Goal: Communication & Community: Answer question/provide support

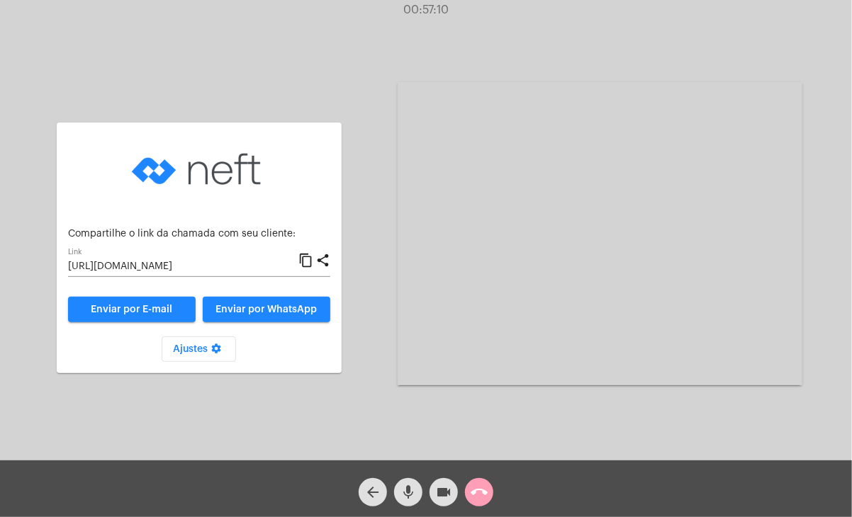
click at [485, 488] on mat-icon "call_end" at bounding box center [479, 492] width 17 height 17
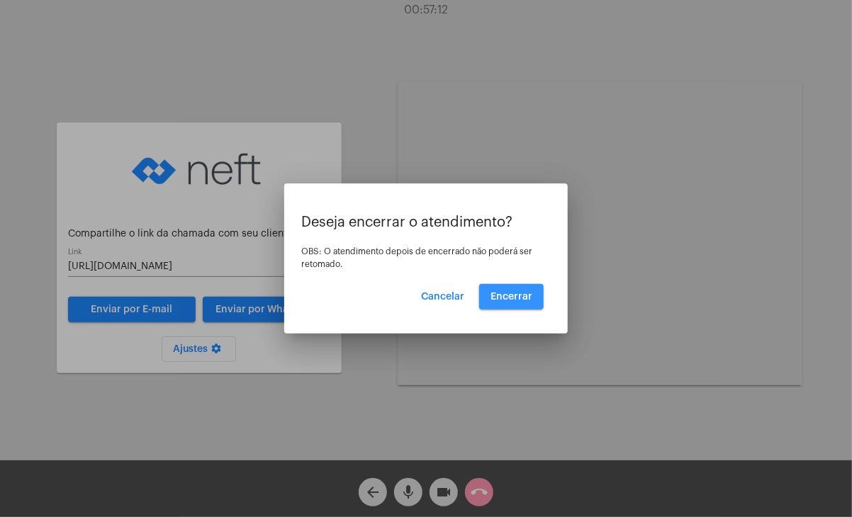
click at [508, 301] on button "Encerrar" at bounding box center [511, 297] width 65 height 26
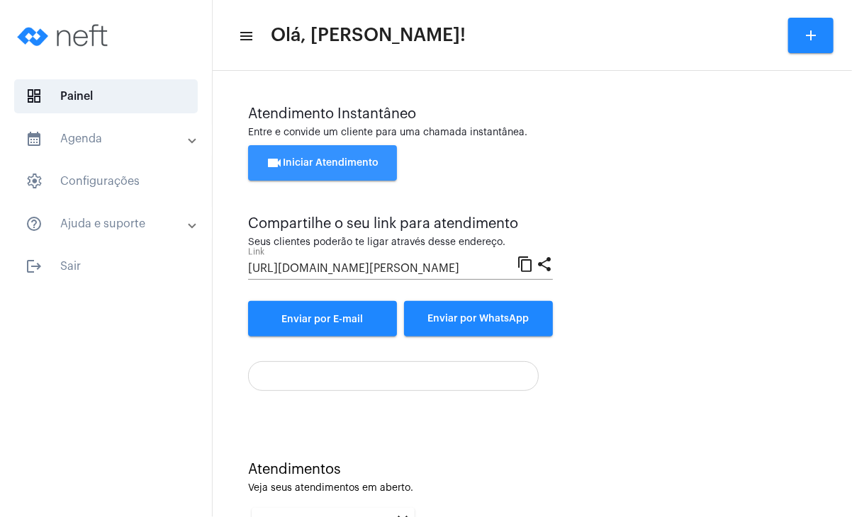
click at [354, 159] on span "videocam Iniciar Atendimento" at bounding box center [323, 163] width 113 height 10
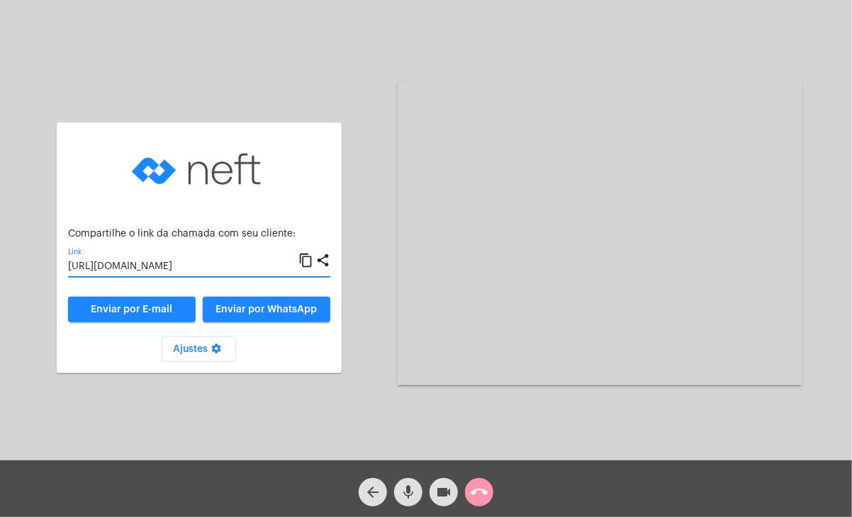
click at [276, 262] on input "[URL][DOMAIN_NAME]" at bounding box center [183, 267] width 230 height 11
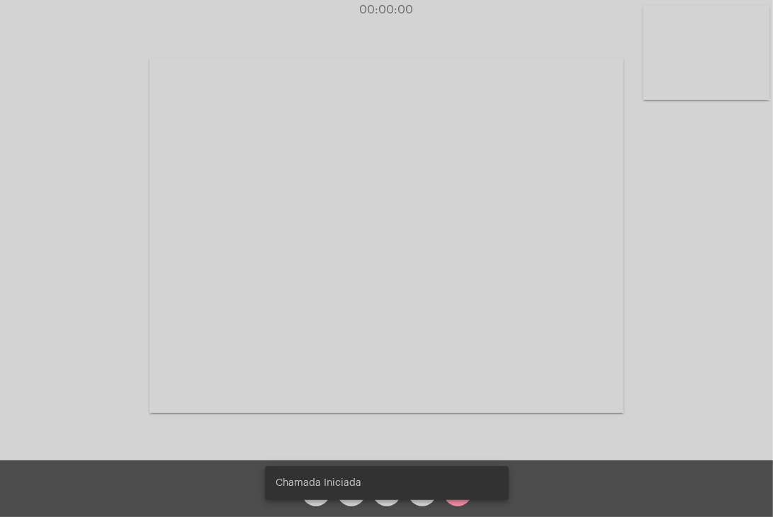
click at [690, 60] on video at bounding box center [707, 53] width 126 height 94
click at [593, 196] on video at bounding box center [479, 234] width 474 height 355
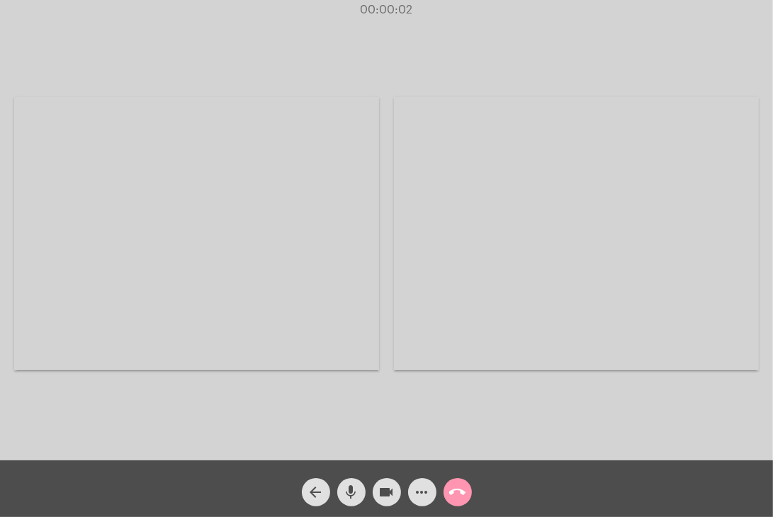
click at [622, 48] on div "Acessando Câmera e Microfone..." at bounding box center [576, 234] width 365 height 457
click at [459, 503] on span "call_end" at bounding box center [457, 492] width 17 height 28
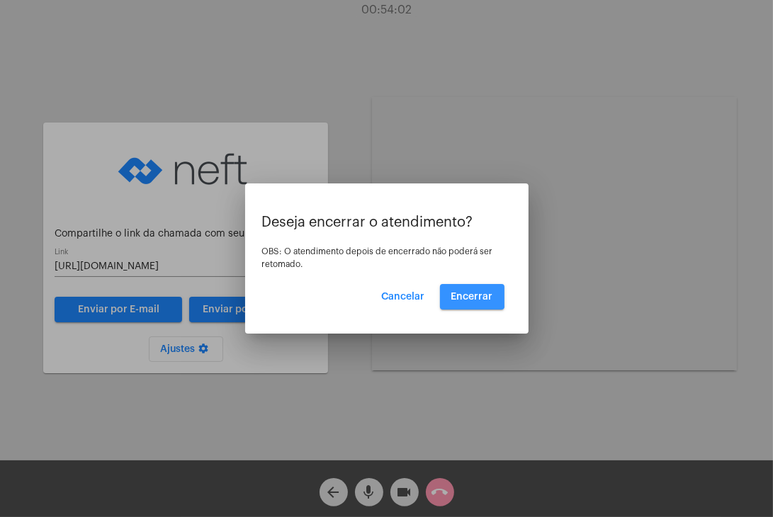
click at [462, 290] on button "Encerrar" at bounding box center [472, 297] width 65 height 26
